Goal: Find specific page/section: Find specific page/section

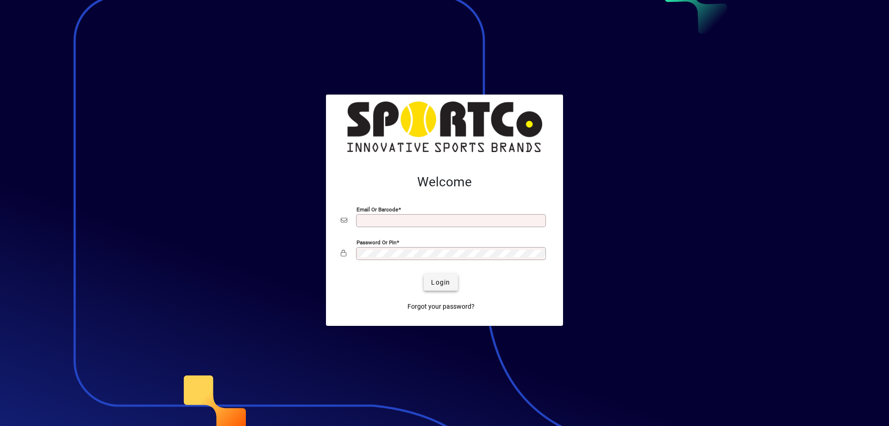
type input "**********"
click at [436, 273] on span "submit" at bounding box center [441, 282] width 34 height 22
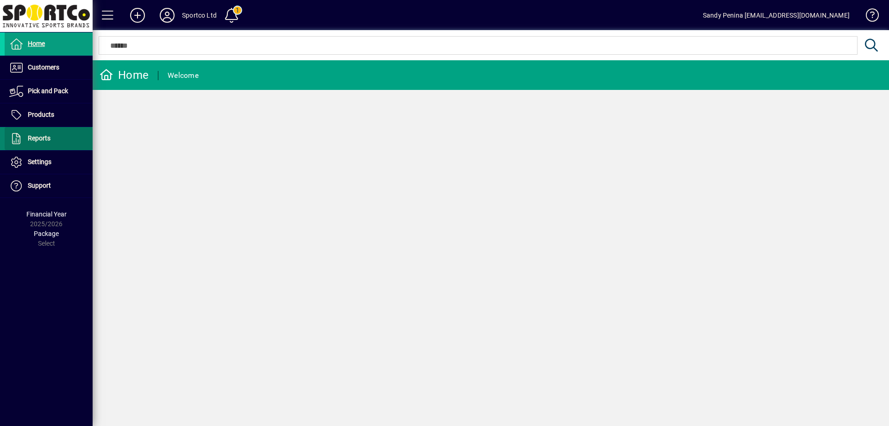
click at [45, 137] on span "Reports" at bounding box center [39, 137] width 23 height 7
